Goal: Find specific page/section: Find specific page/section

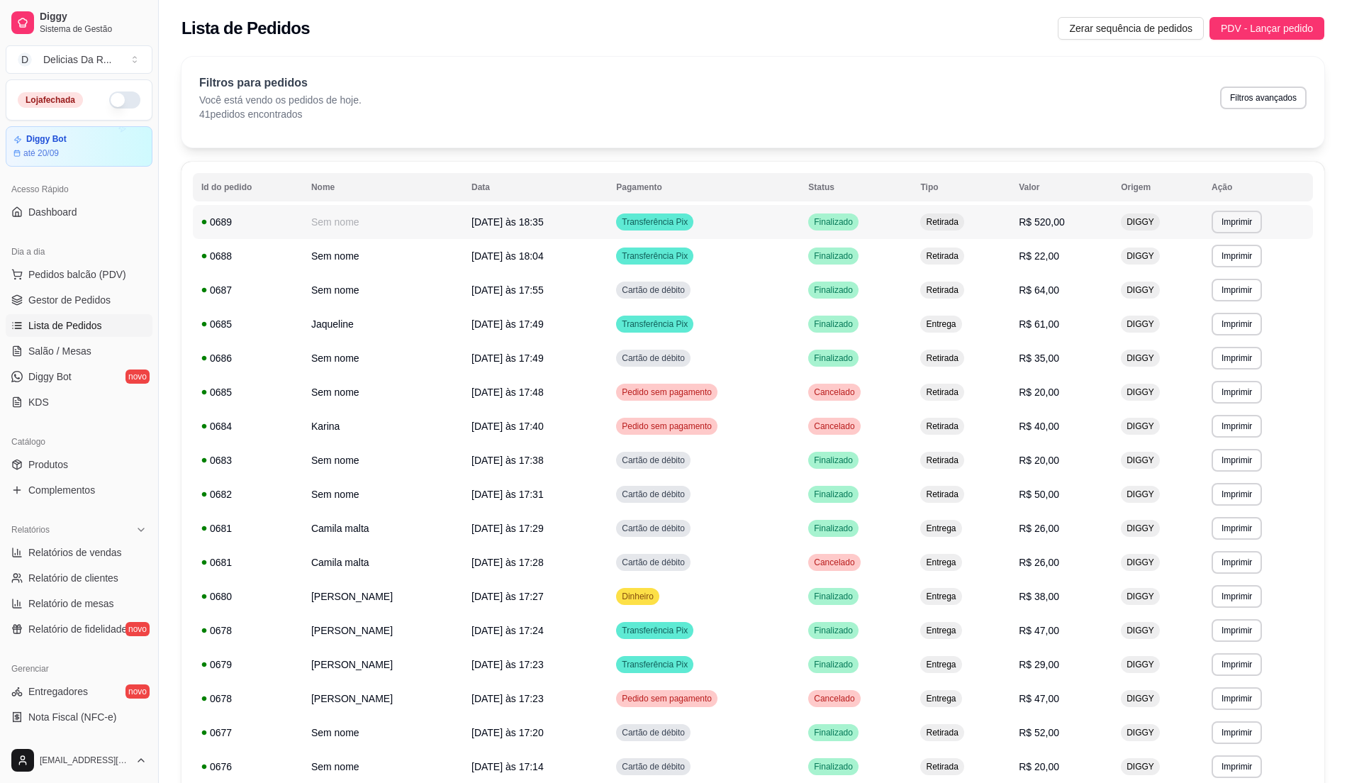
click at [1121, 223] on div "DIGGY" at bounding box center [1140, 221] width 39 height 17
click at [120, 303] on link "Gestor de Pedidos" at bounding box center [79, 299] width 147 height 23
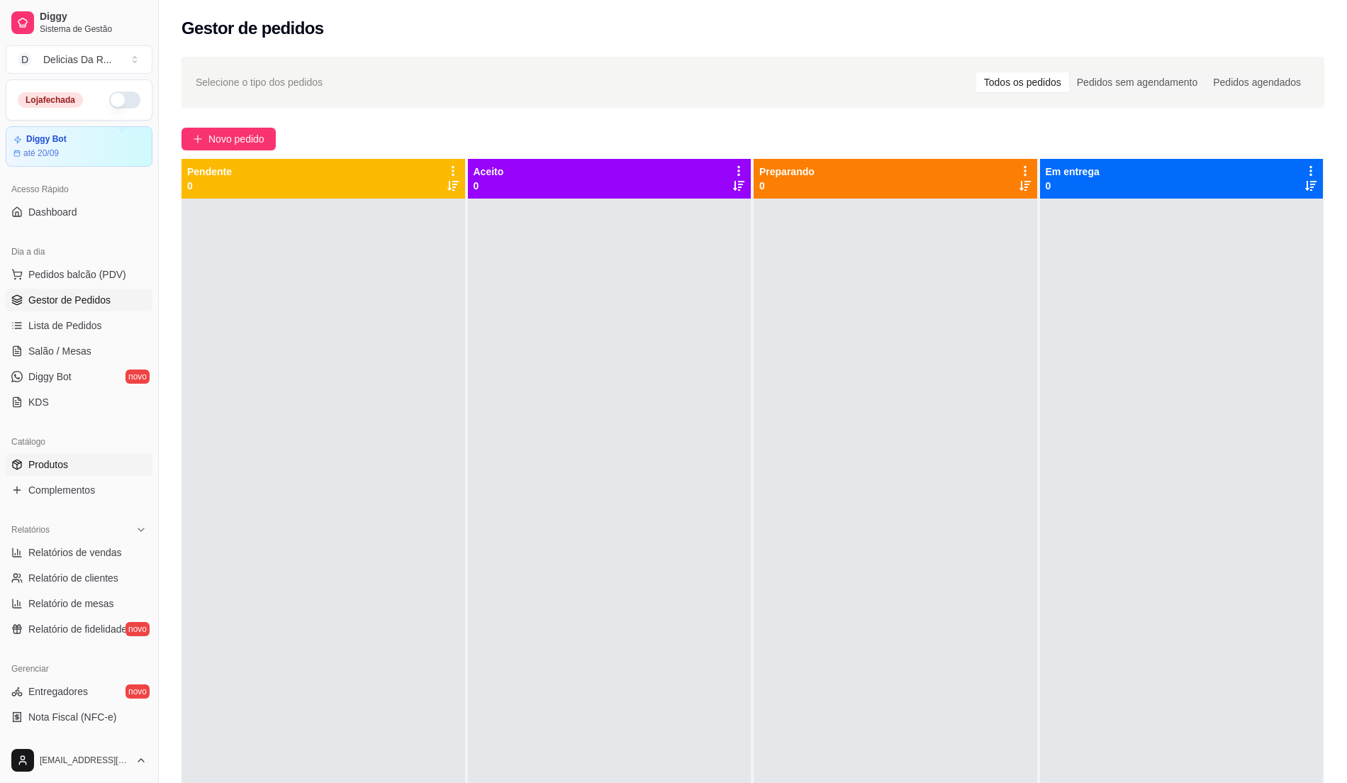
click at [66, 463] on span "Produtos" at bounding box center [48, 464] width 40 height 14
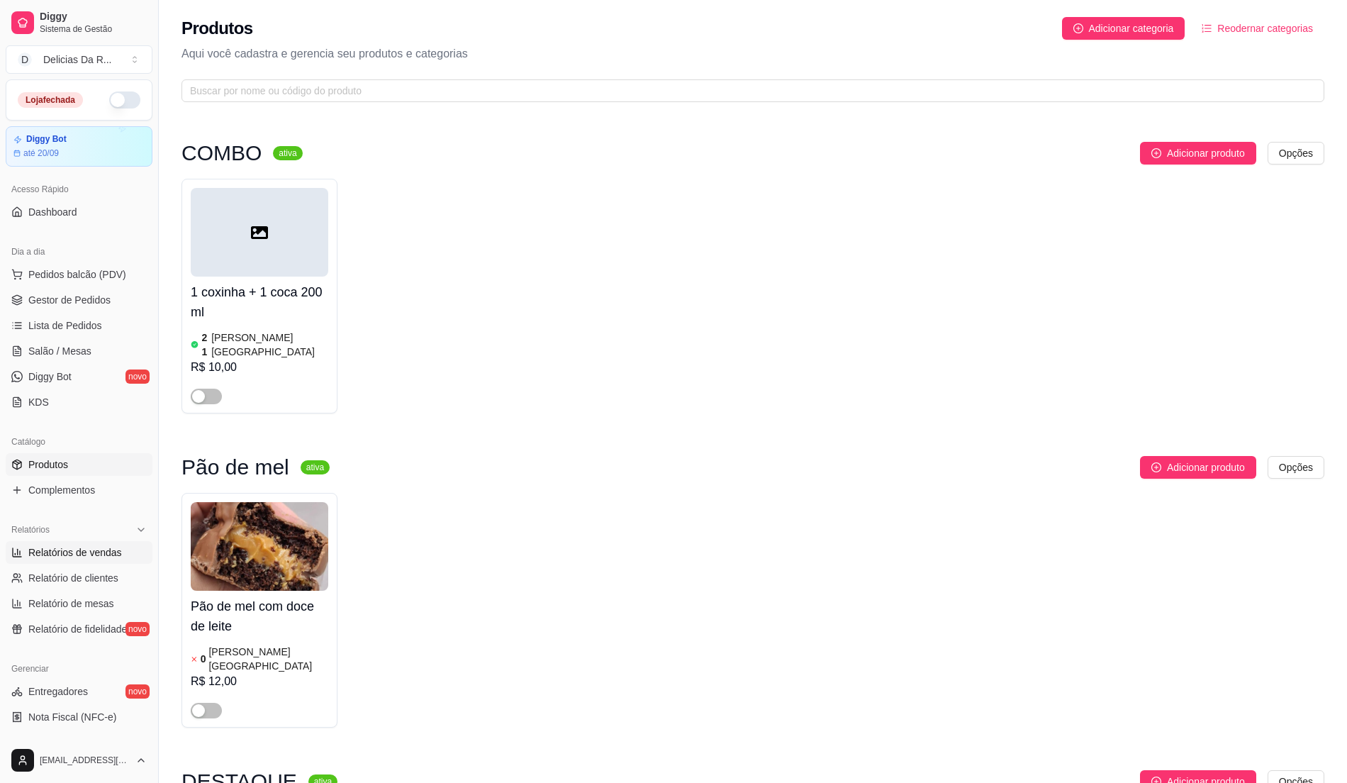
click at [86, 556] on span "Relatórios de vendas" at bounding box center [75, 552] width 94 height 14
select select "ALL"
select select "0"
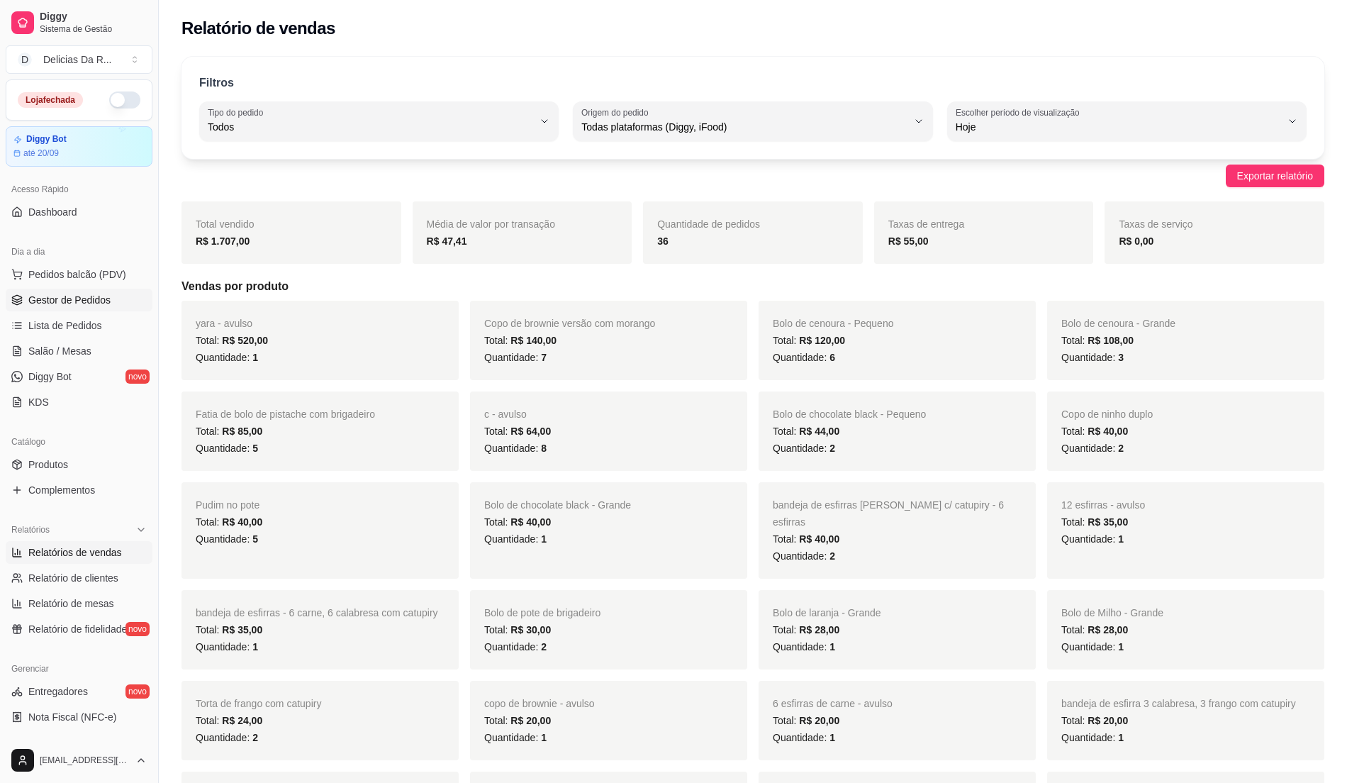
click at [117, 290] on link "Gestor de Pedidos" at bounding box center [79, 299] width 147 height 23
